Goal: Find specific page/section: Find specific page/section

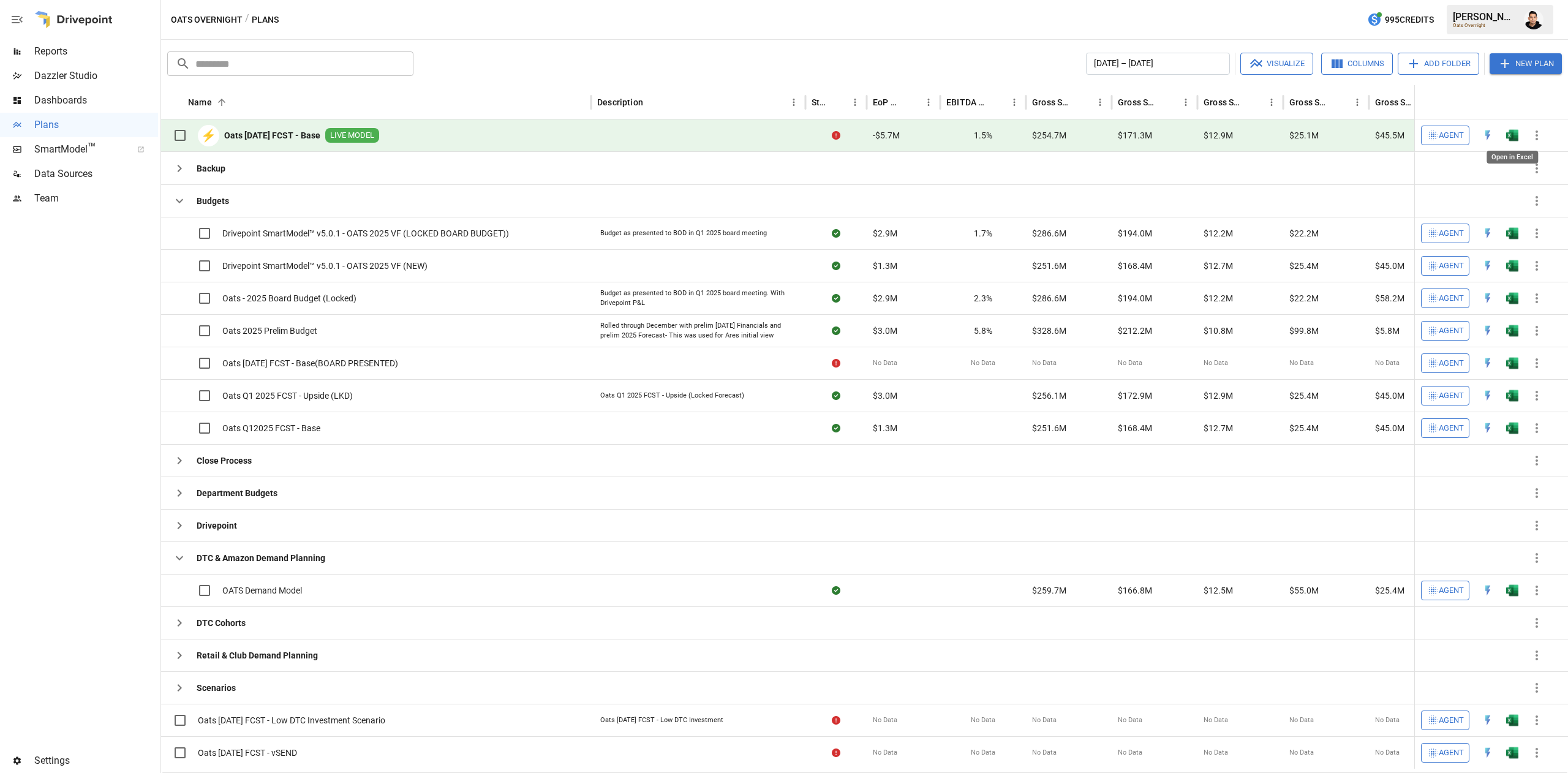
click at [1515, 132] on img "Open in Excel" at bounding box center [1513, 135] width 12 height 12
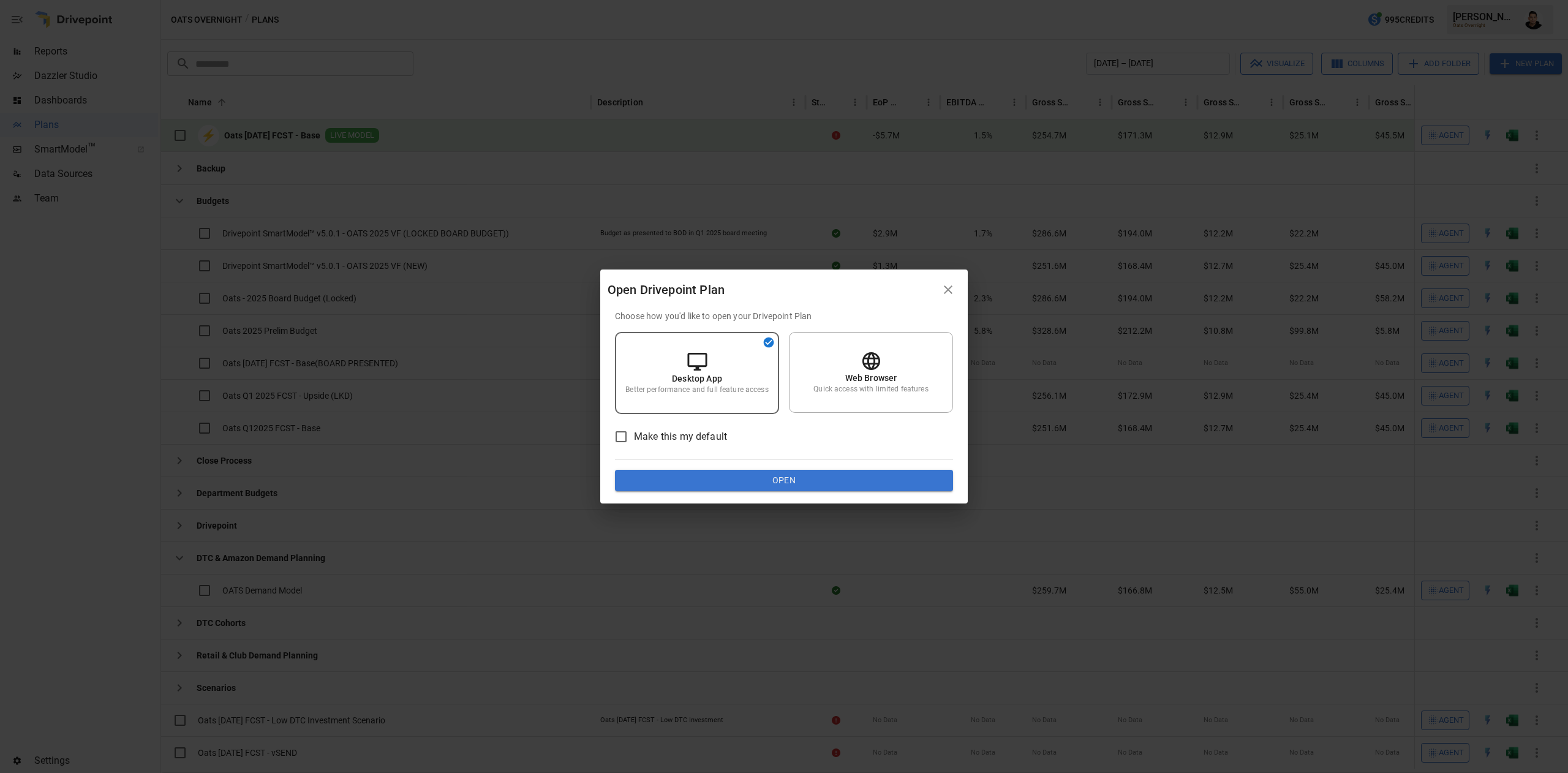
click at [832, 474] on button "Open" at bounding box center [784, 481] width 338 height 22
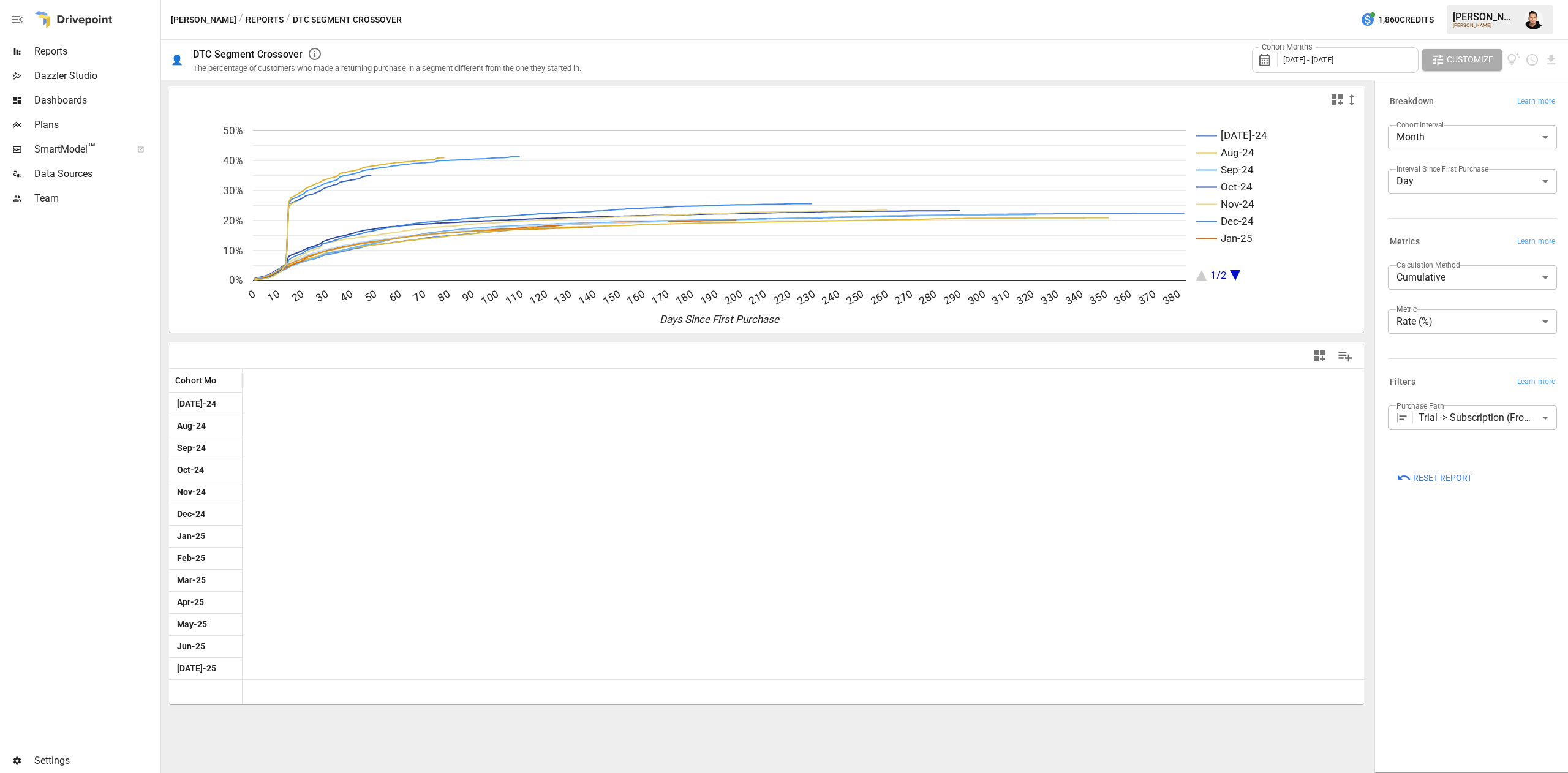
scroll to position [0, 3029]
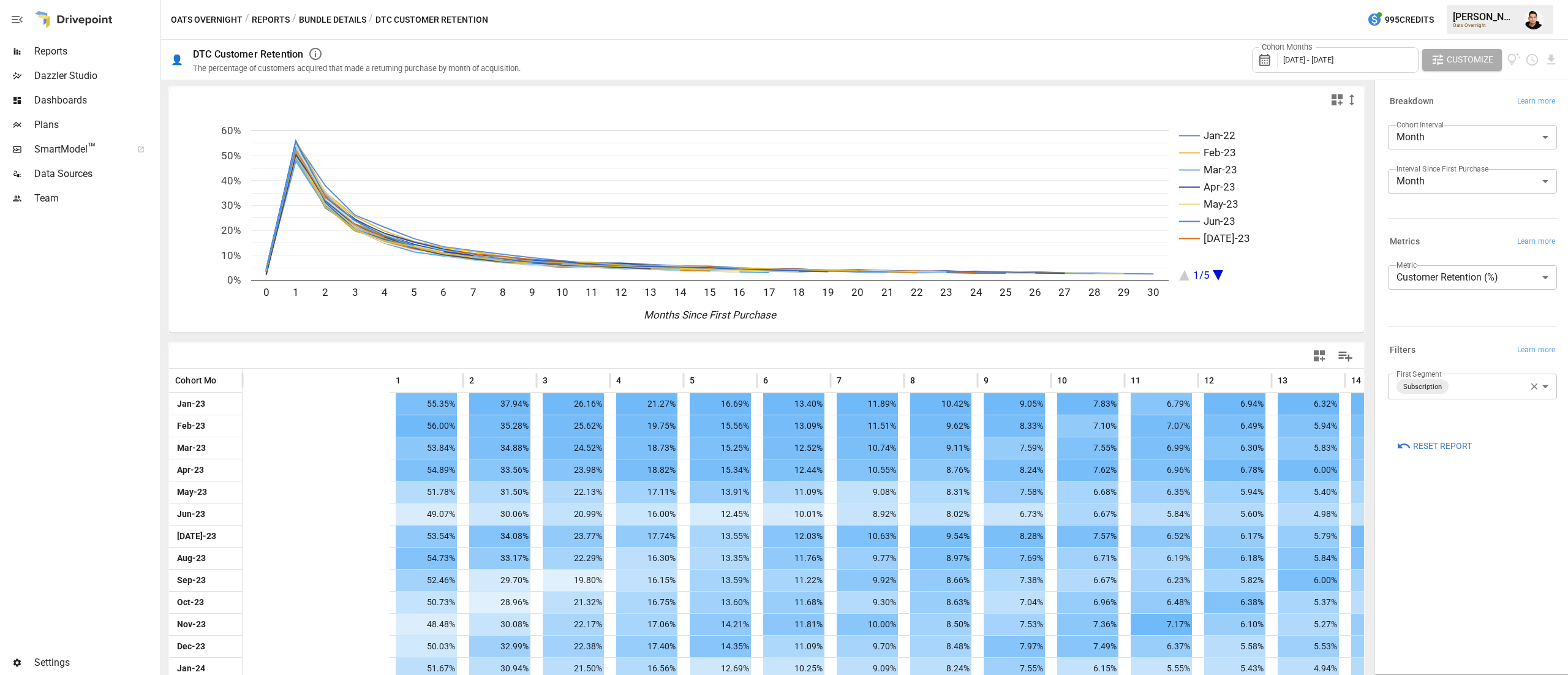
scroll to position [0, 365]
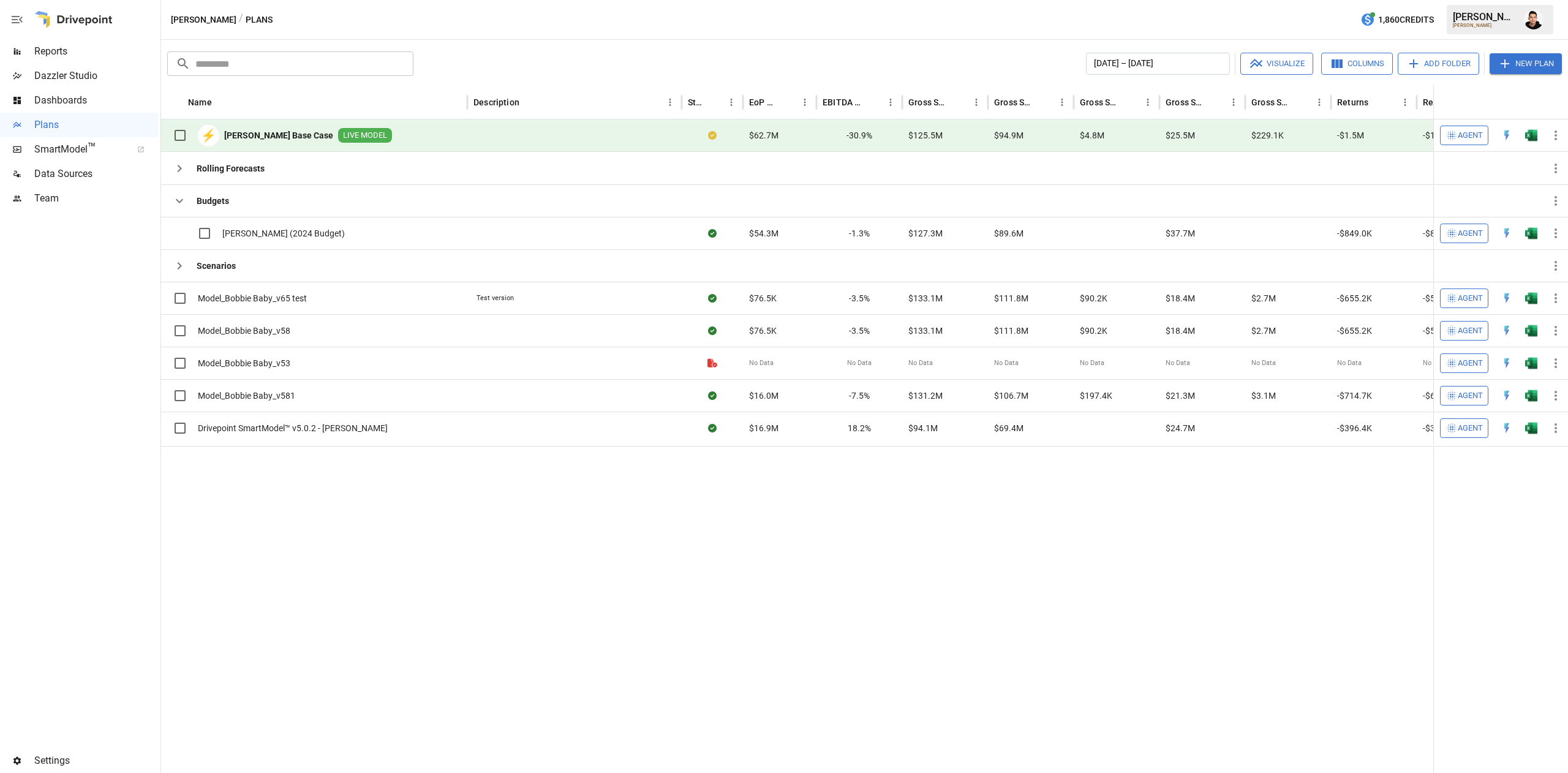
drag, startPoint x: 1520, startPoint y: 127, endPoint x: 1513, endPoint y: 1, distance: 126.2
click at [1513, 1] on section "[PERSON_NAME] / Plans 1,860 Credits [PERSON_NAME] [PERSON_NAME] Plans ​ ​ [DATE…" at bounding box center [865, 386] width 1408 height 773
click at [1534, 12] on img "Francisco Sanchez" at bounding box center [1534, 19] width 20 height 20
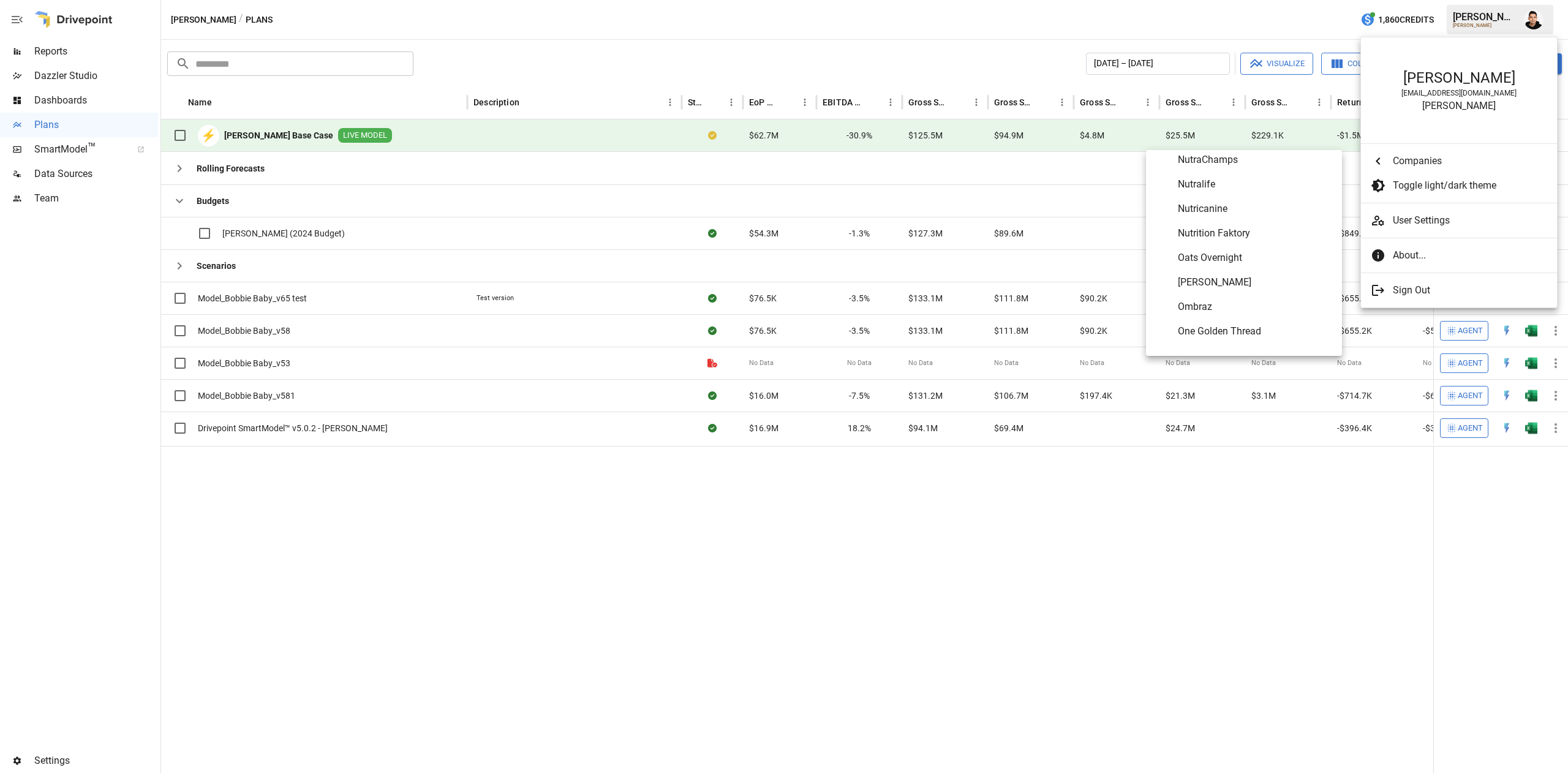
scroll to position [4838, 0]
click at [1216, 255] on span "Oats Overnight" at bounding box center [1255, 253] width 154 height 15
